Goal: Task Accomplishment & Management: Use online tool/utility

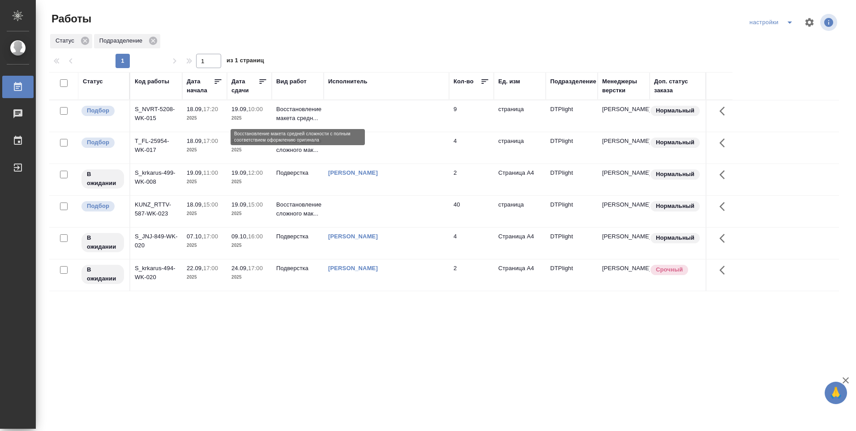
click at [296, 115] on p "Восстановление макета средн..." at bounding box center [297, 114] width 43 height 18
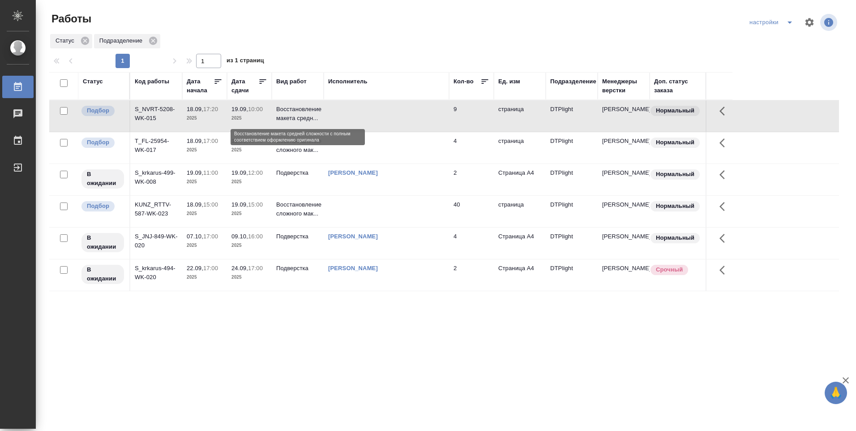
click at [295, 115] on p "Восстановление макета средн..." at bounding box center [297, 114] width 43 height 18
click at [291, 147] on p "Восстановление сложного мак..." at bounding box center [297, 146] width 43 height 18
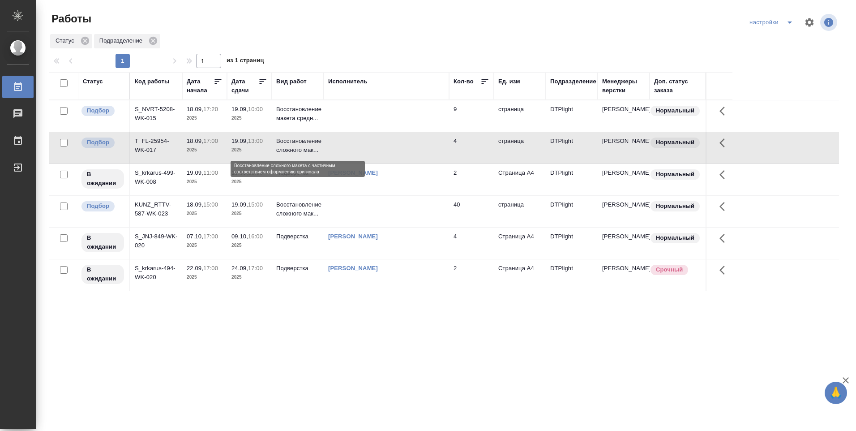
click at [291, 148] on p "Восстановление сложного мак..." at bounding box center [297, 146] width 43 height 18
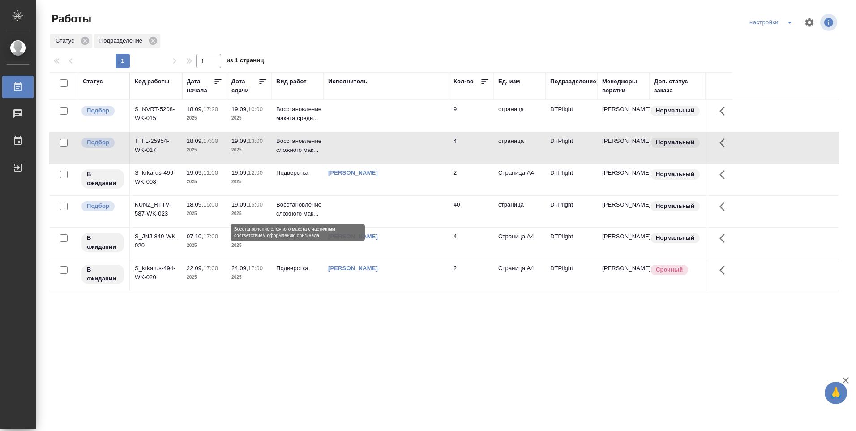
click at [296, 210] on p "Восстановление сложного мак..." at bounding box center [297, 209] width 43 height 18
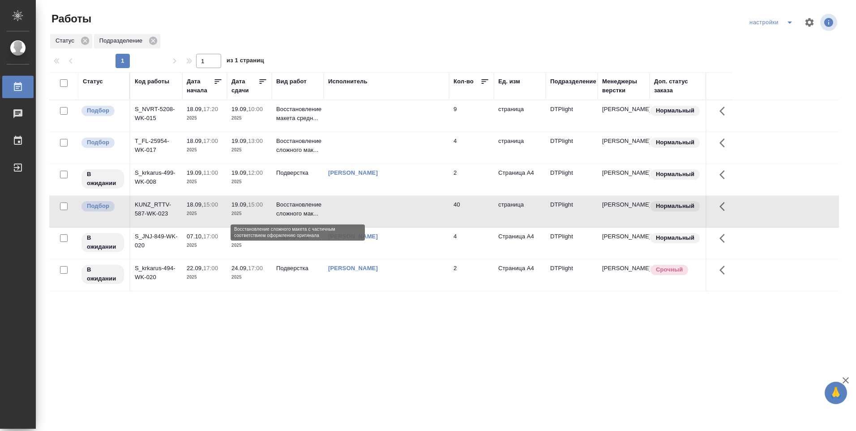
click at [296, 210] on p "Восстановление сложного мак..." at bounding box center [297, 209] width 43 height 18
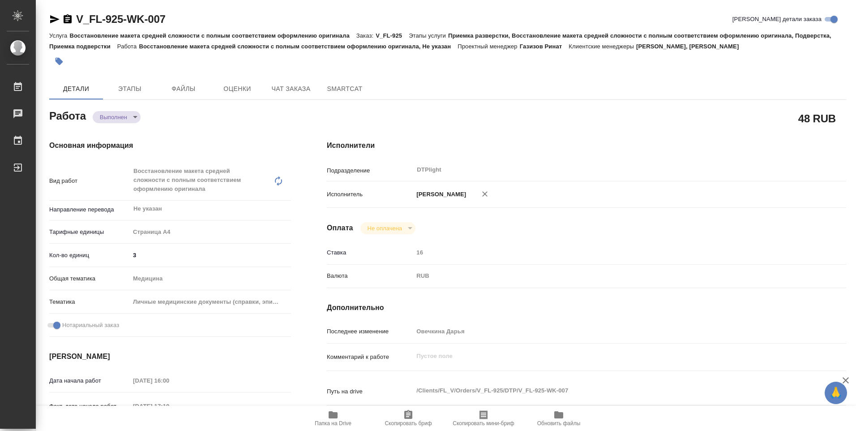
type textarea "x"
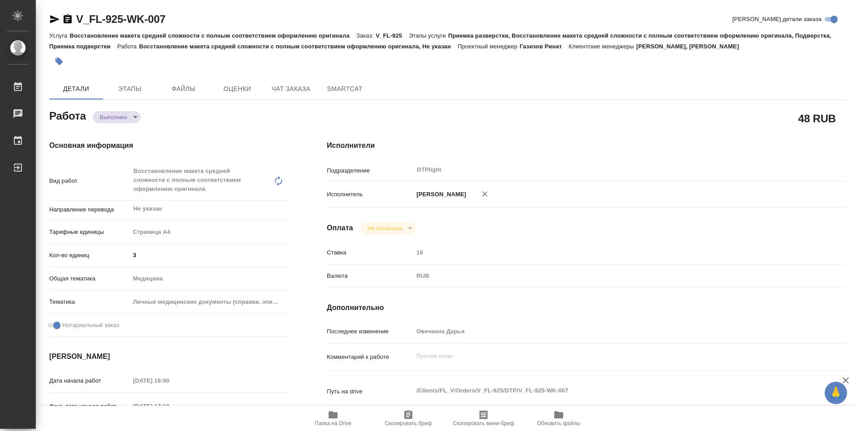
type textarea "x"
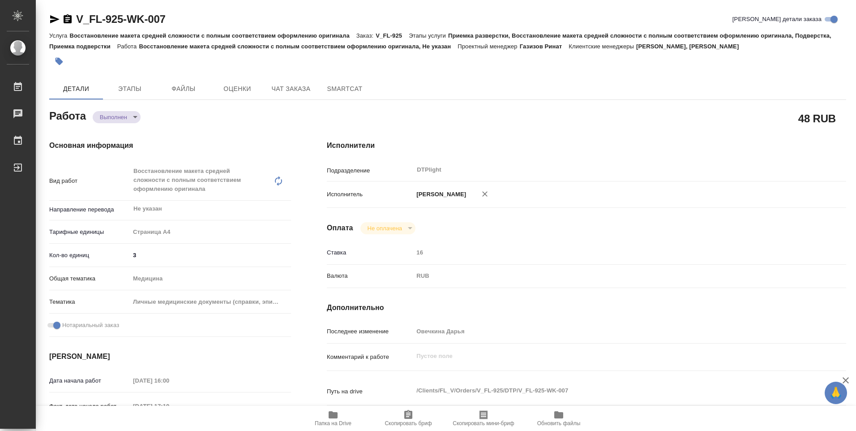
type textarea "x"
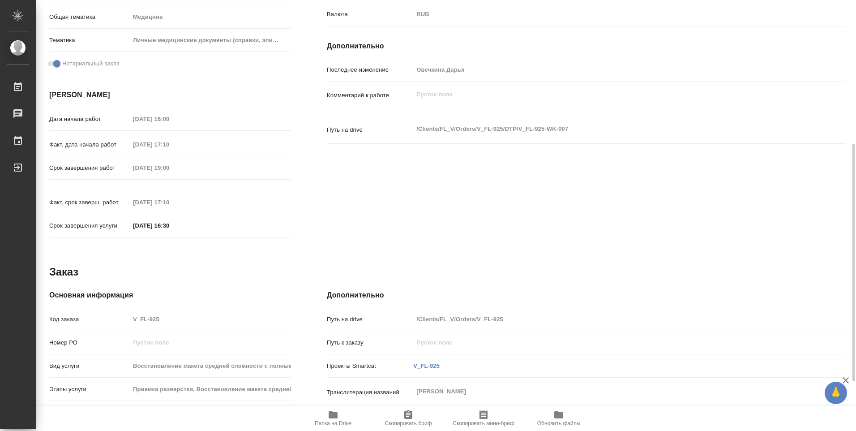
scroll to position [351, 0]
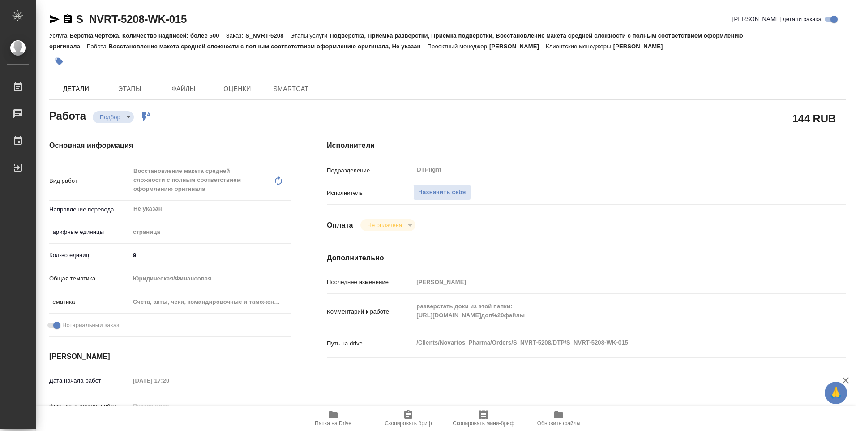
type textarea "x"
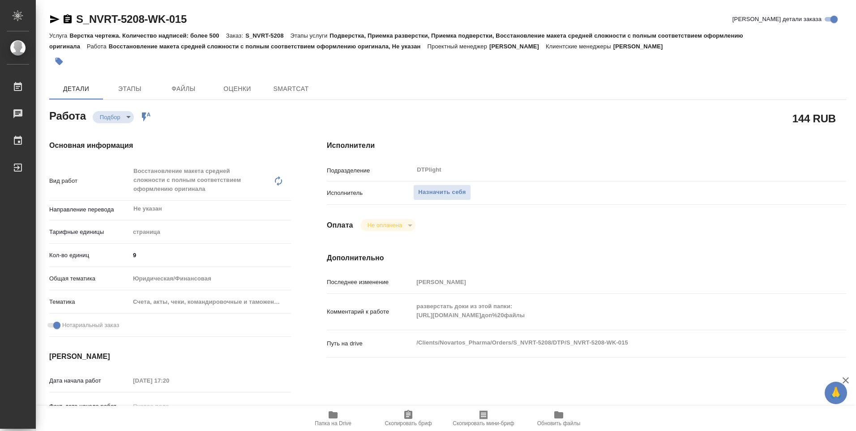
type textarea "x"
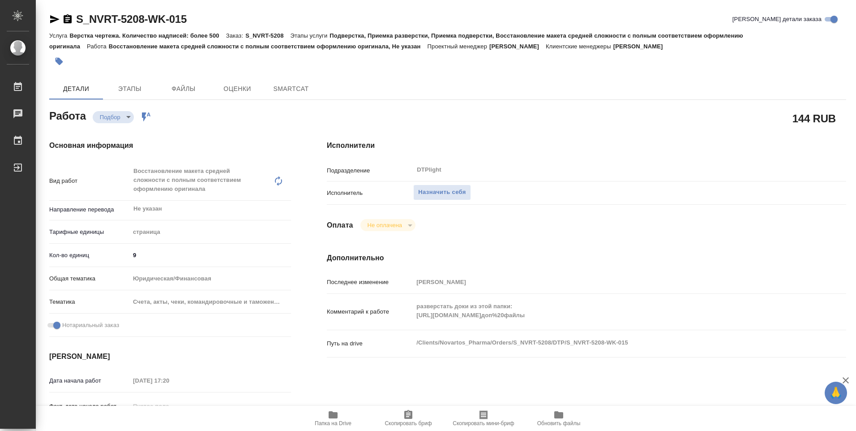
type textarea "x"
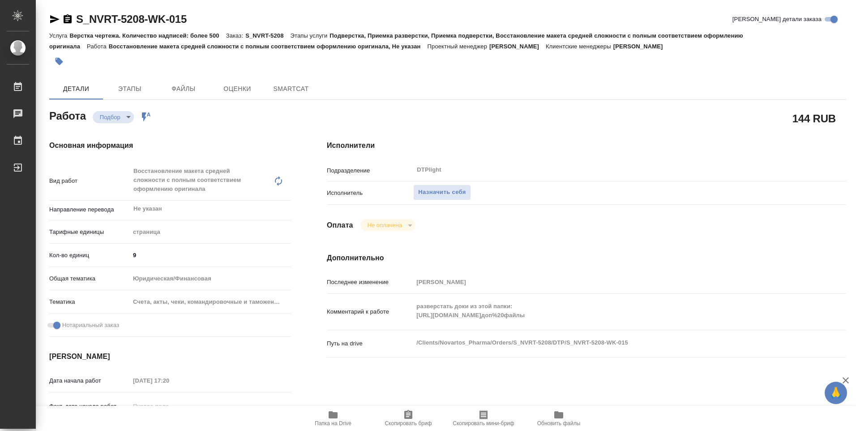
type textarea "x"
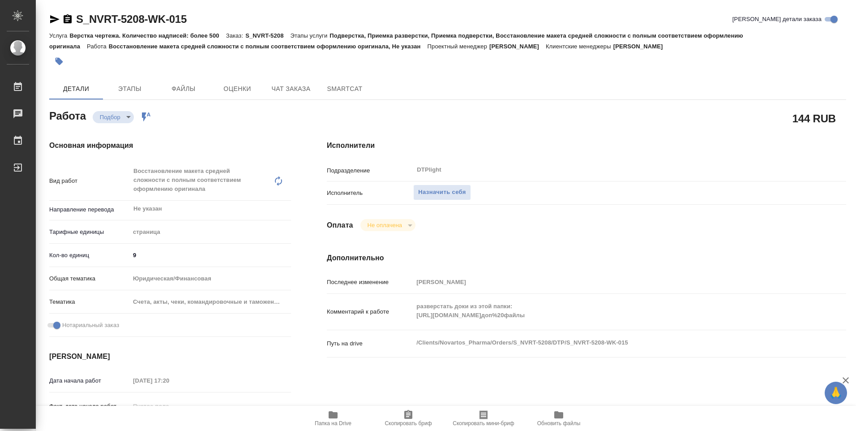
type textarea "x"
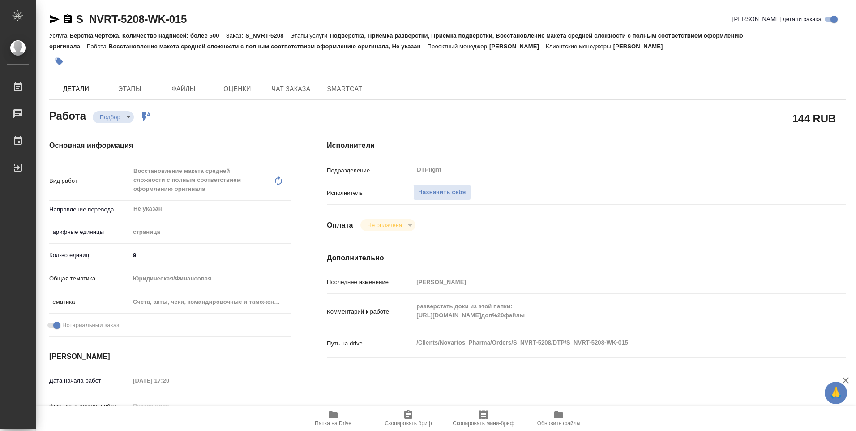
type textarea "x"
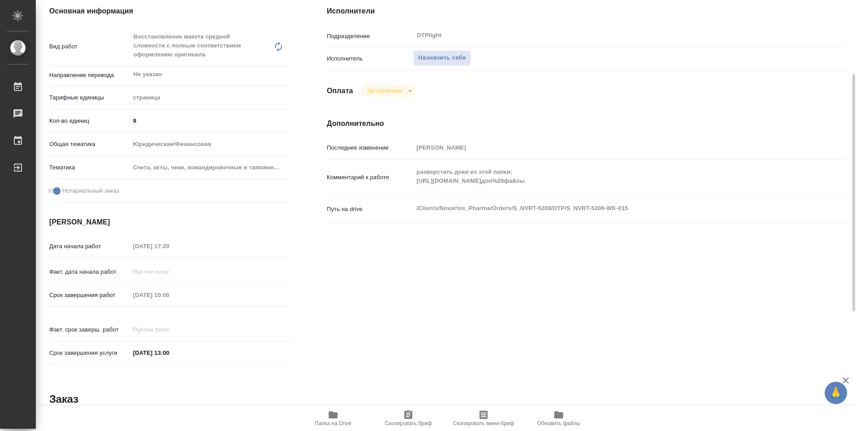
scroll to position [179, 0]
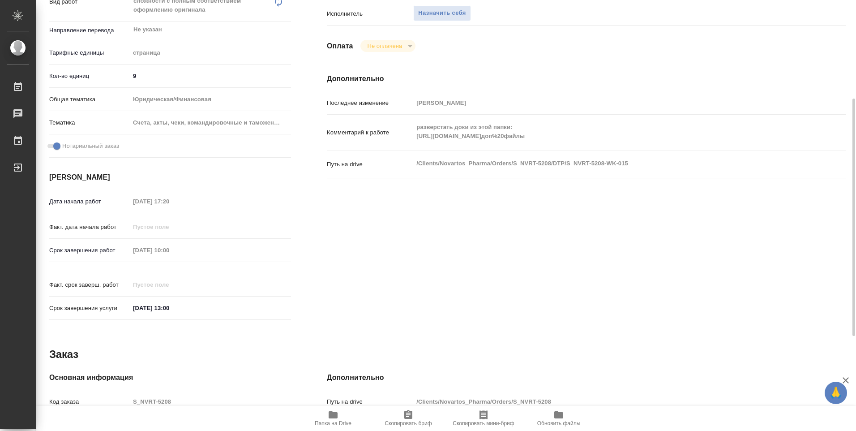
click at [335, 421] on span "Папка на Drive" at bounding box center [333, 423] width 37 height 6
click at [776, 144] on div "разверстать доки из этой папки: https://drive.awatera.com/apps/files/files/1040…" at bounding box center [607, 132] width 389 height 29
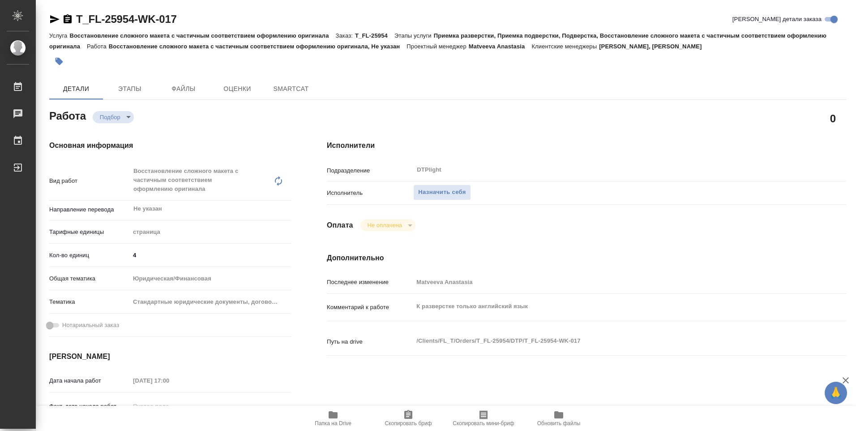
type textarea "x"
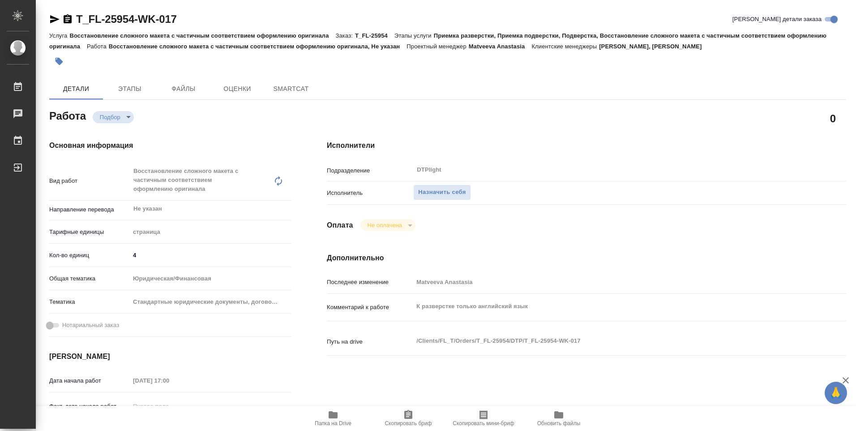
type textarea "x"
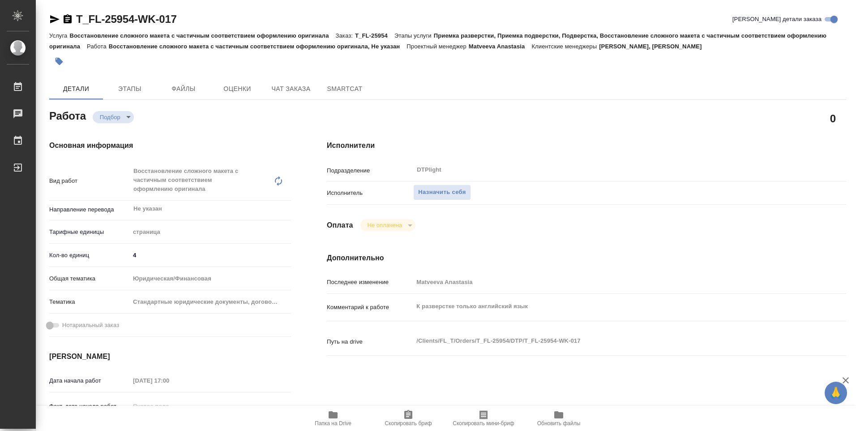
type textarea "x"
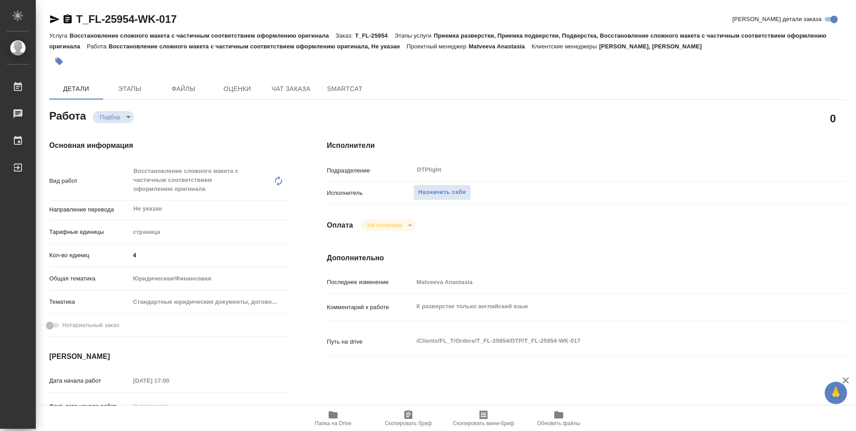
scroll to position [90, 0]
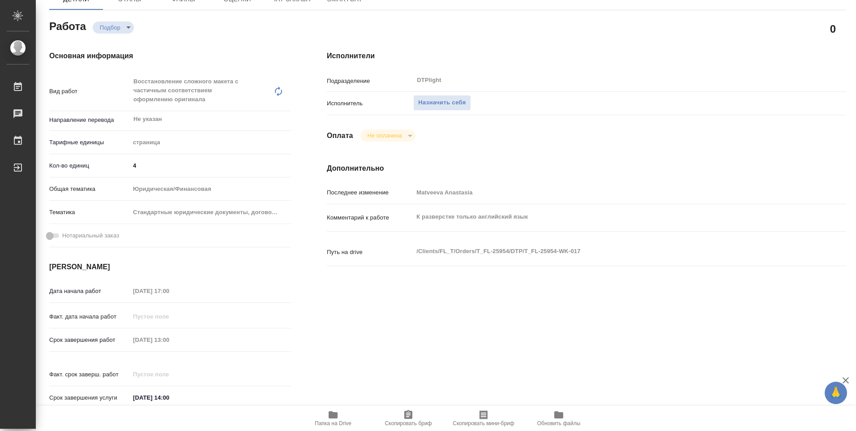
type textarea "x"
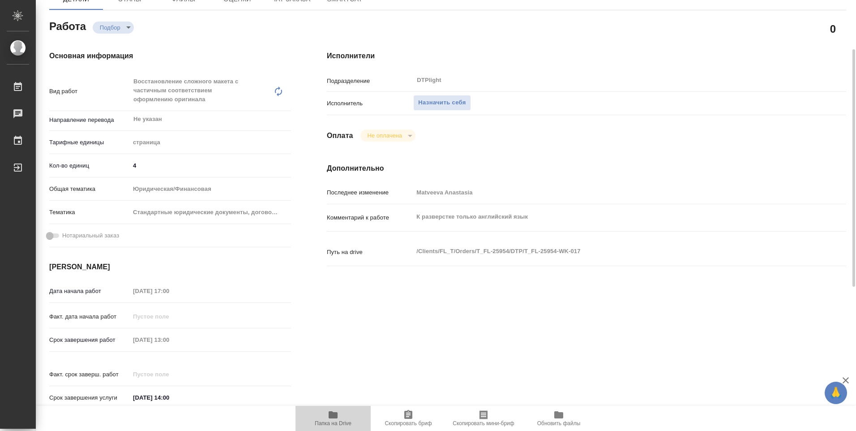
click at [329, 417] on icon "button" at bounding box center [333, 414] width 9 height 7
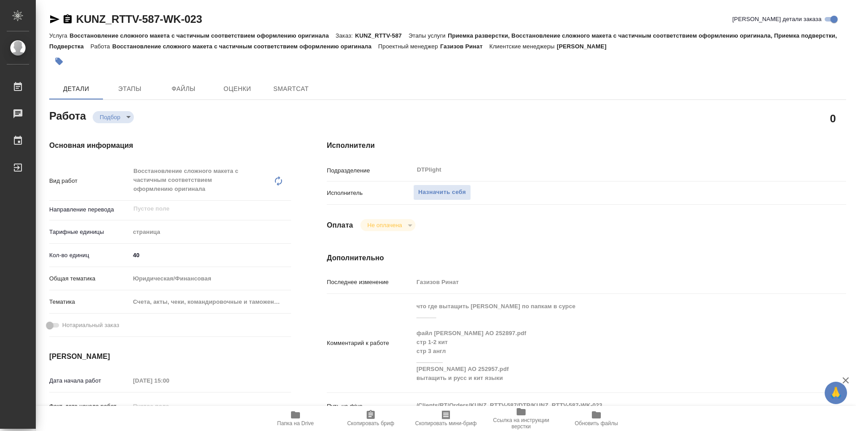
type textarea "x"
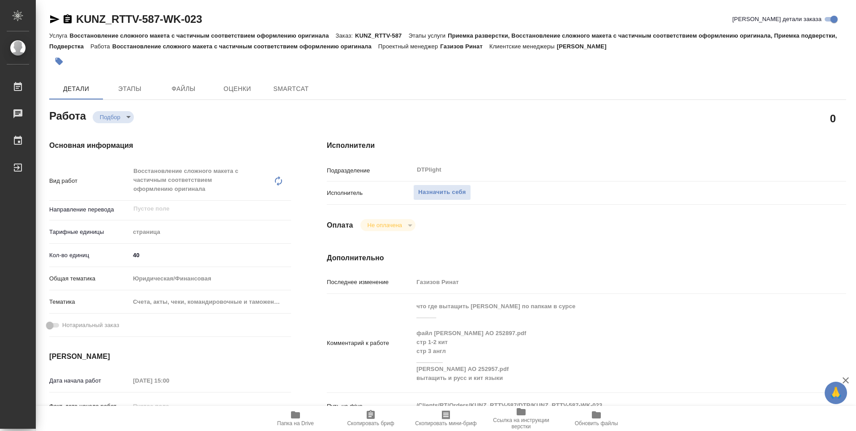
type textarea "x"
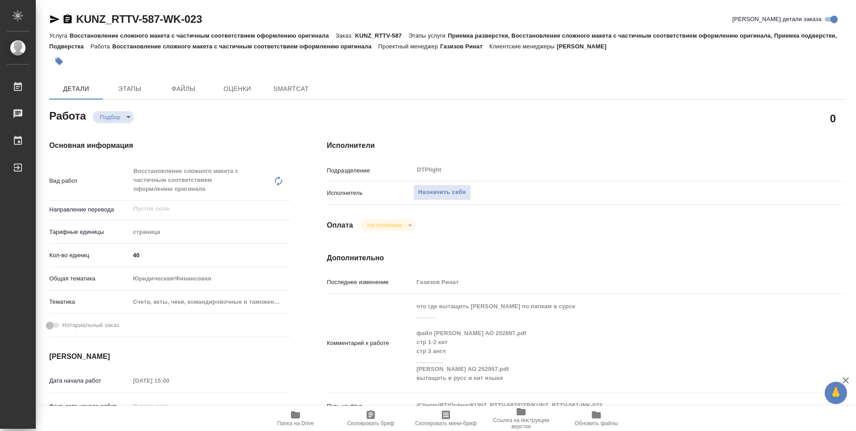
type textarea "x"
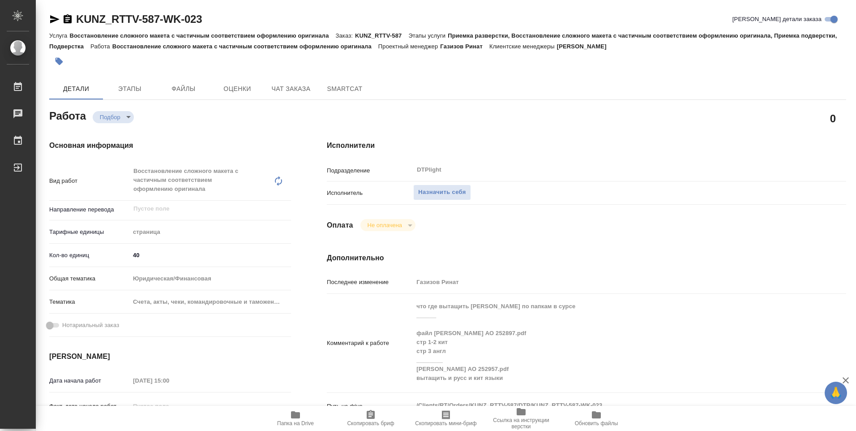
scroll to position [179, 0]
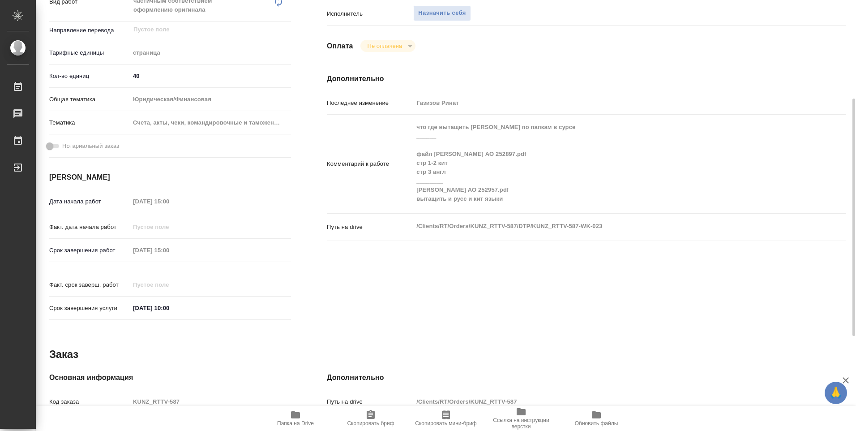
type textarea "x"
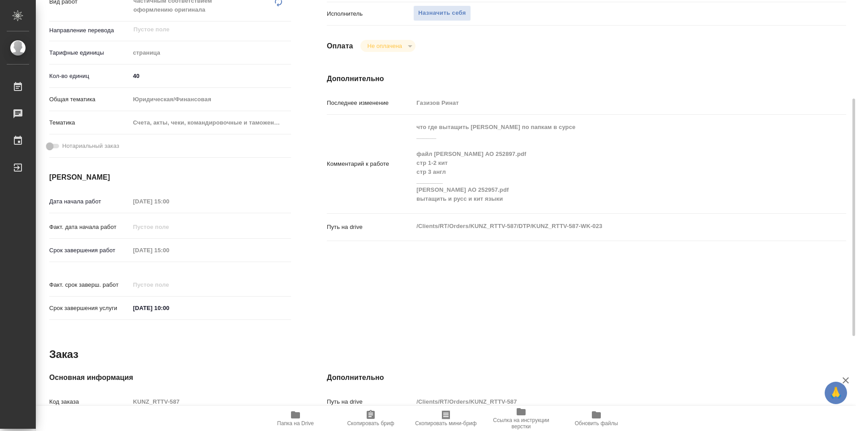
type textarea "x"
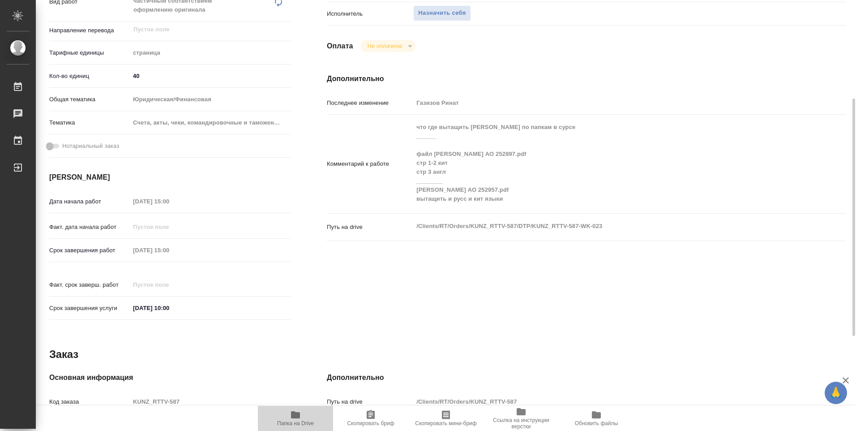
click at [300, 417] on icon "button" at bounding box center [295, 414] width 9 height 7
